Goal: Information Seeking & Learning: Learn about a topic

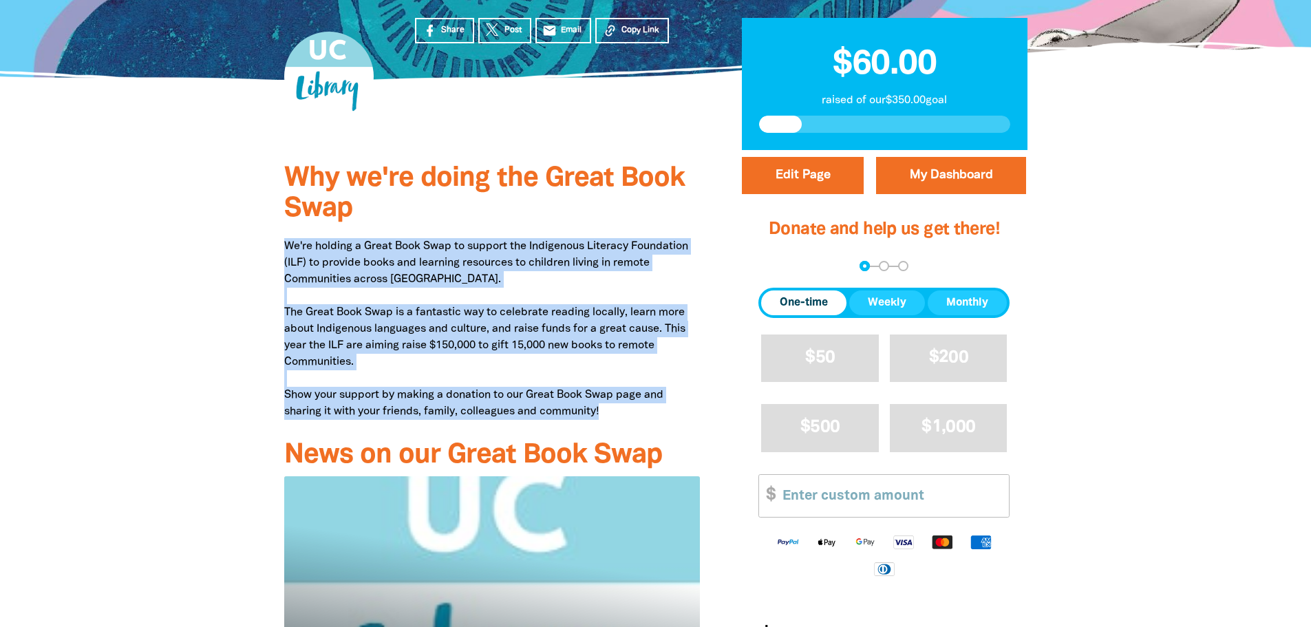
drag, startPoint x: 281, startPoint y: 244, endPoint x: 633, endPoint y: 409, distance: 388.7
copy p "We're holding a Great Book Swap to support the Indigenous Literacy Foundation (…"
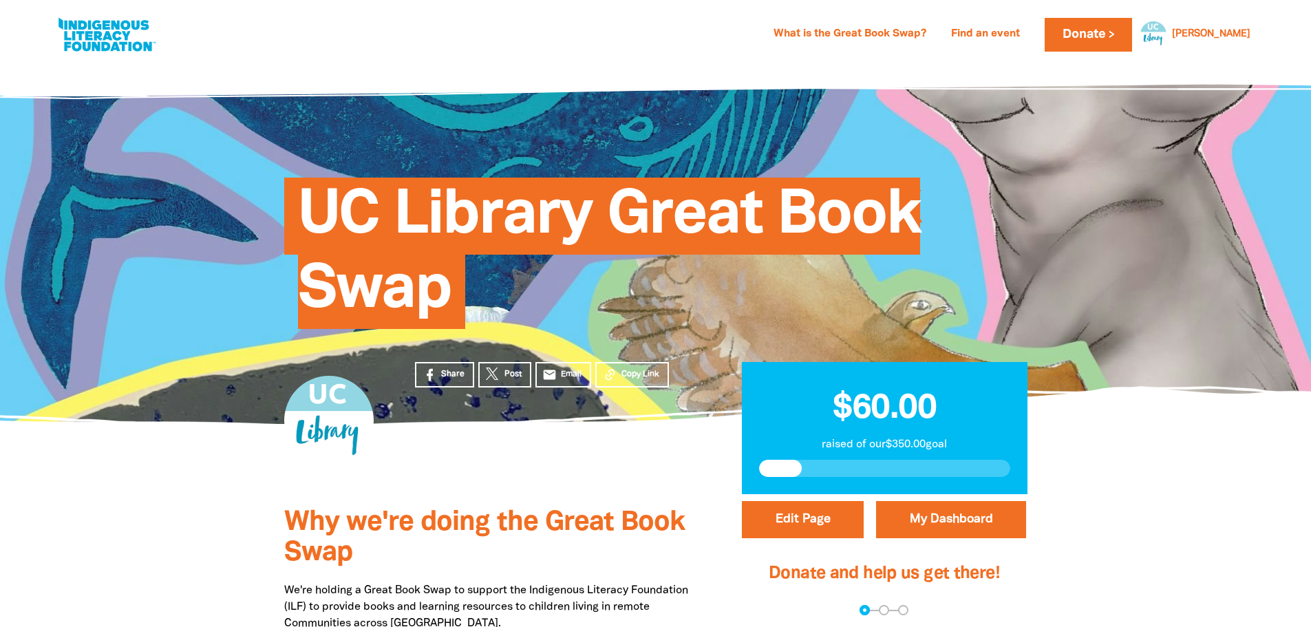
click at [121, 475] on section "Share Post email Email Copy Link $60.00 raised of our $350.00 goal" at bounding box center [655, 459] width 1311 height 71
click at [924, 28] on link "What is the Great Book Swap?" at bounding box center [849, 34] width 169 height 22
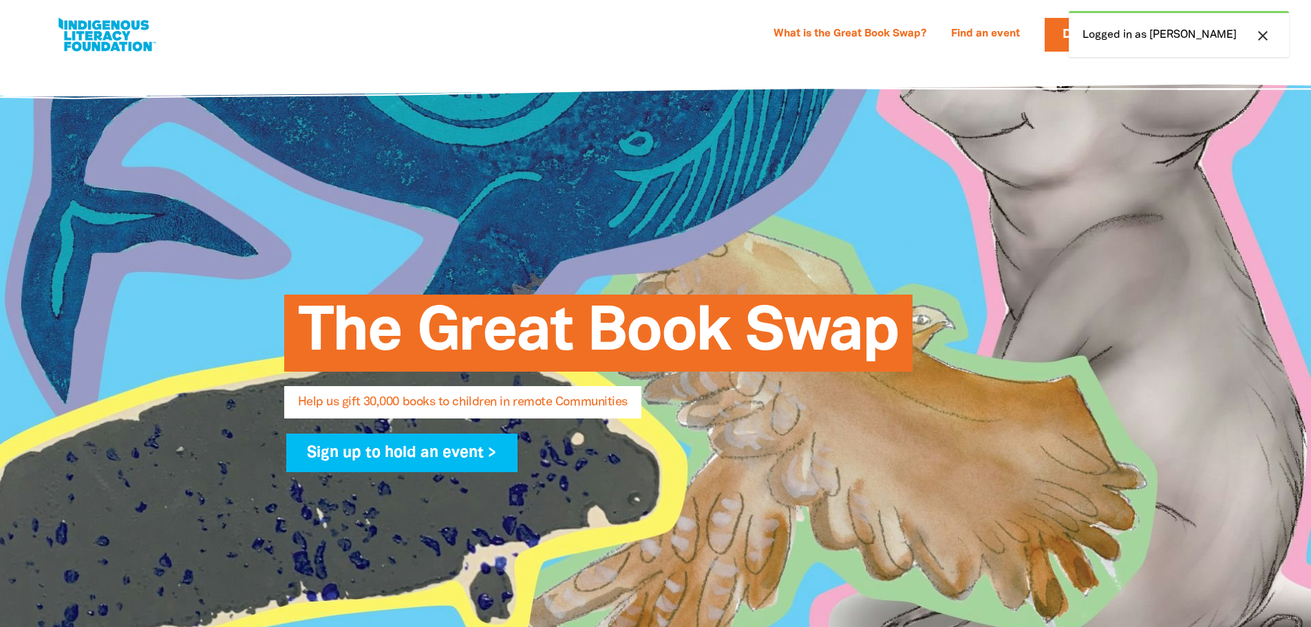
select select "AU"
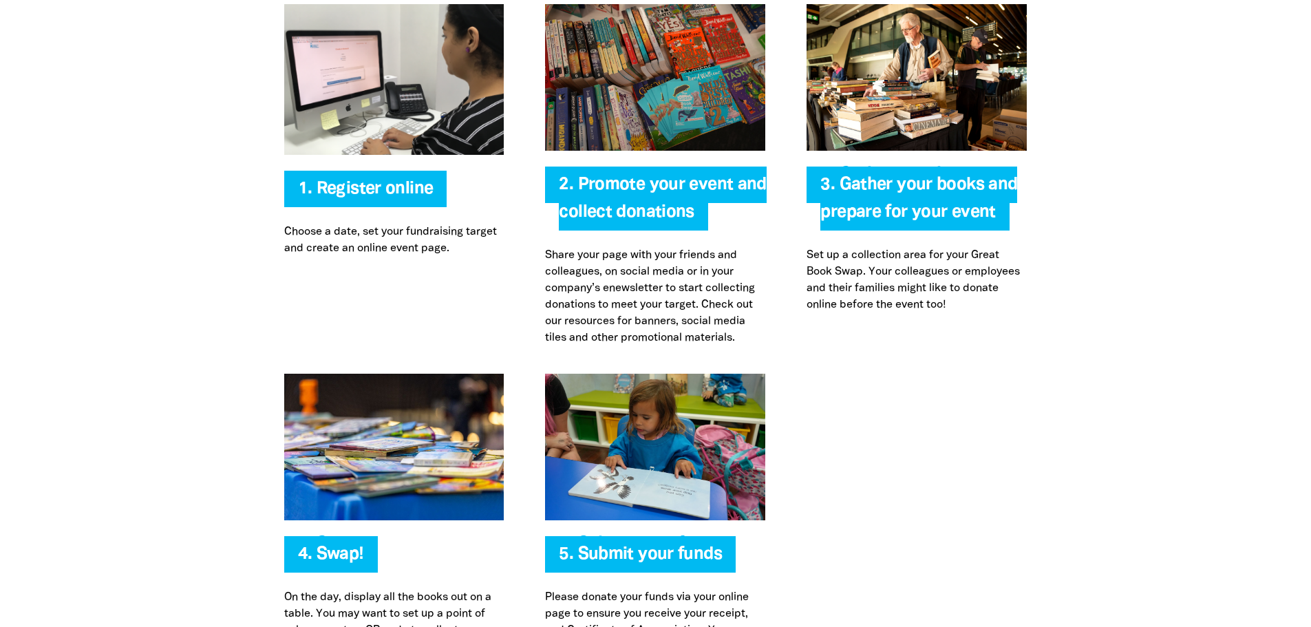
scroll to position [2821, 0]
